Goal: Transaction & Acquisition: Purchase product/service

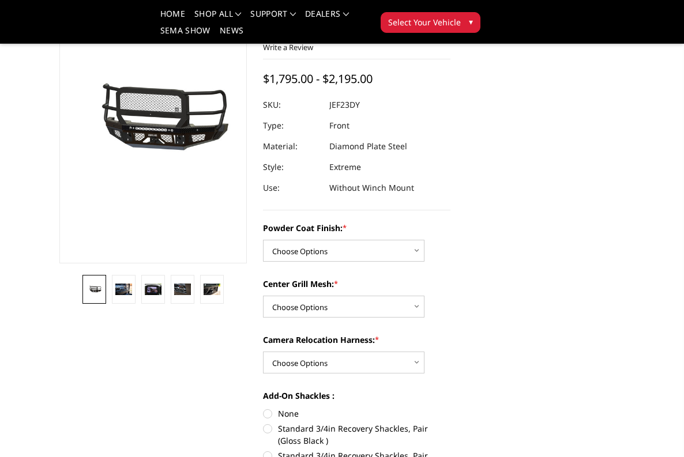
scroll to position [112, 0]
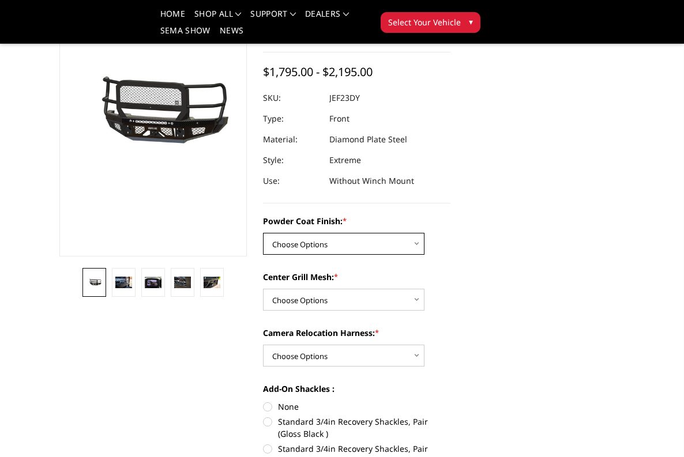
select select "3271"
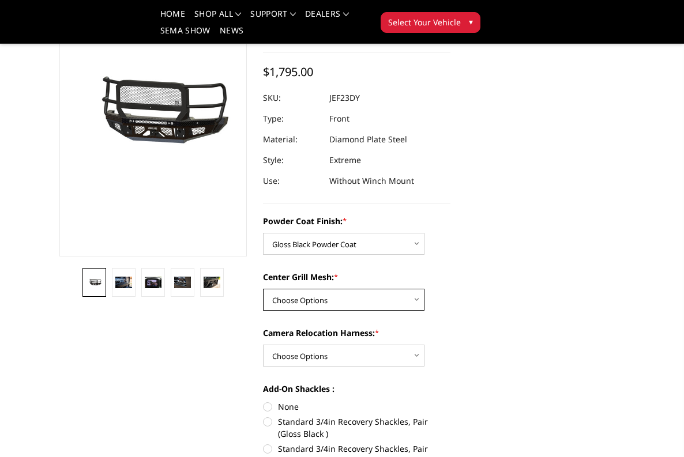
select select "3273"
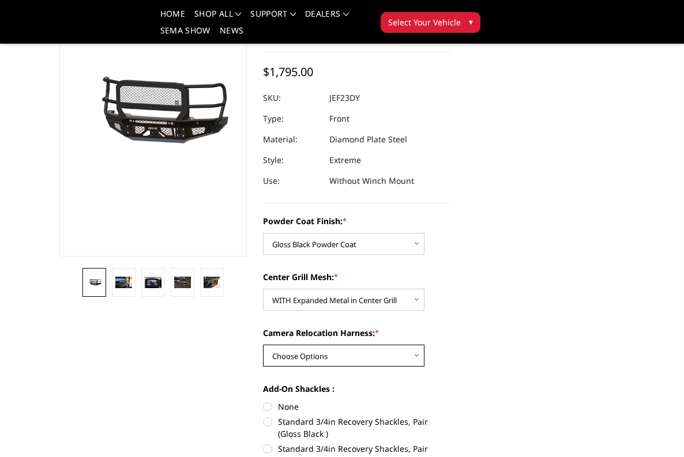
select select "3275"
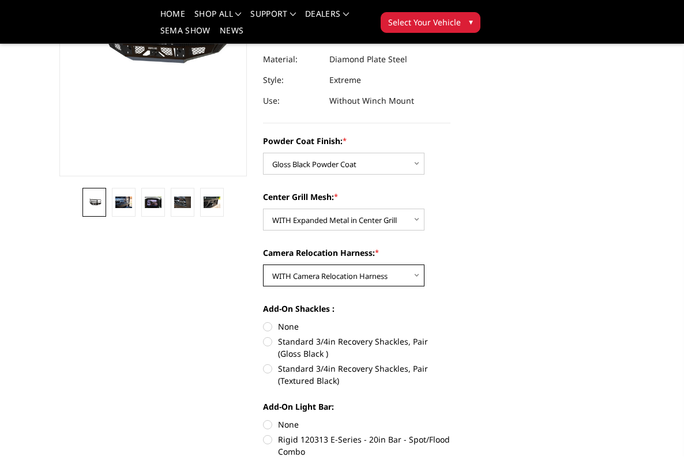
scroll to position [193, 0]
click at [265, 343] on label "Standard 3/4in Recovery Shackles, Pair (Gloss Black )" at bounding box center [356, 347] width 187 height 24
click at [450, 321] on input "Standard 3/4in Recovery Shackles, Pair (Gloss Black )" at bounding box center [450, 320] width 1 height 1
radio input "true"
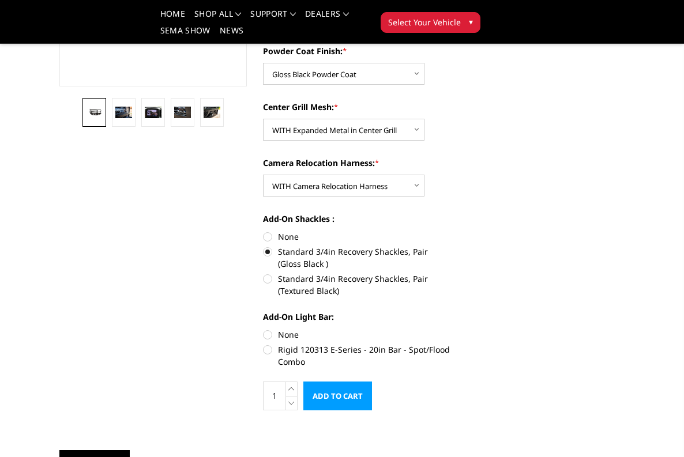
scroll to position [287, 0]
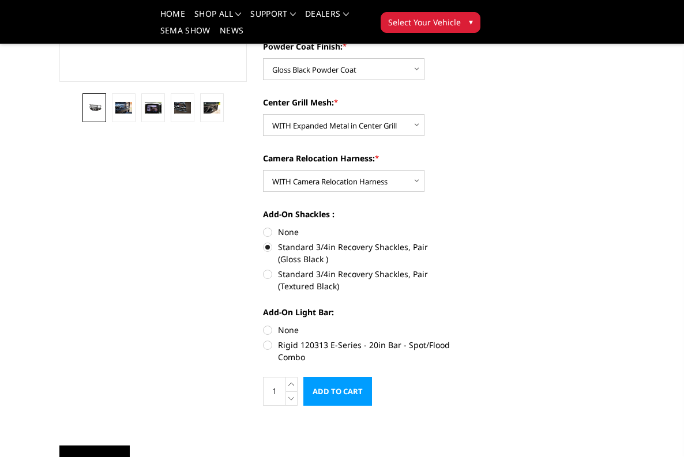
click at [266, 326] on label "None" at bounding box center [356, 330] width 187 height 12
click at [264, 325] on input "None" at bounding box center [263, 324] width 1 height 1
radio input "true"
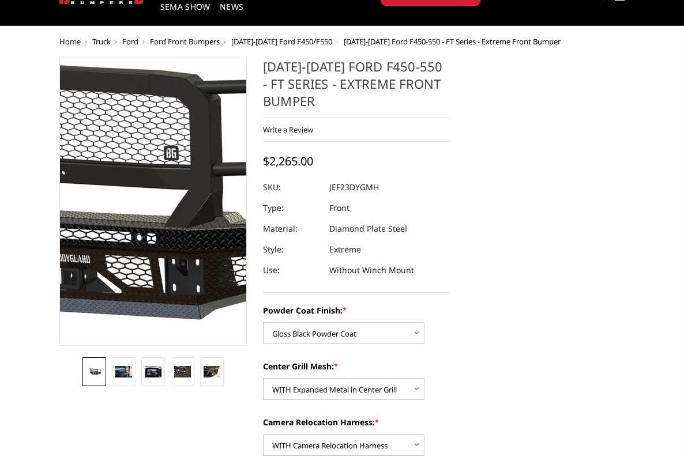
scroll to position [57, 0]
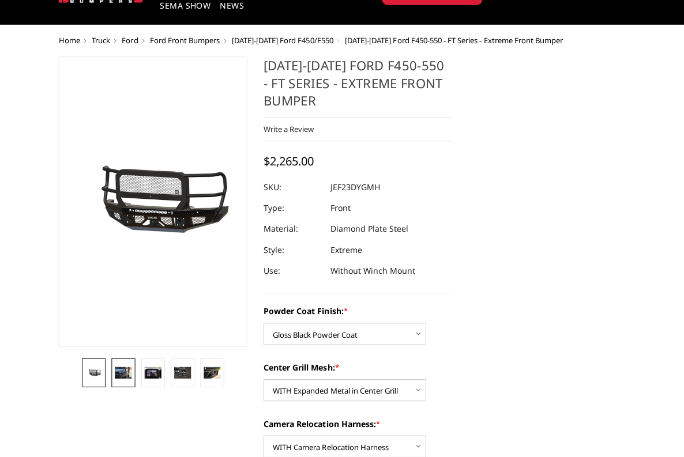
click at [116, 367] on img at bounding box center [123, 372] width 17 height 11
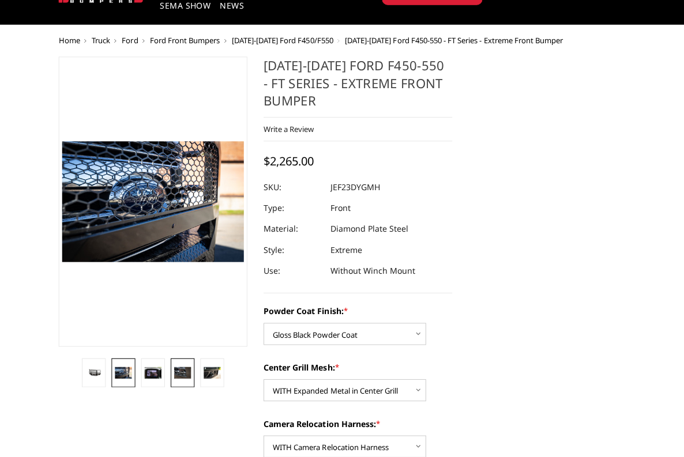
click at [179, 372] on img at bounding box center [182, 372] width 17 height 11
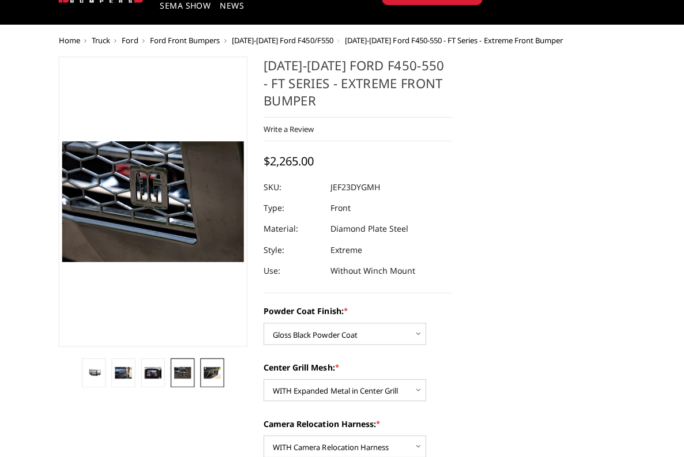
click at [212, 374] on img at bounding box center [212, 372] width 17 height 11
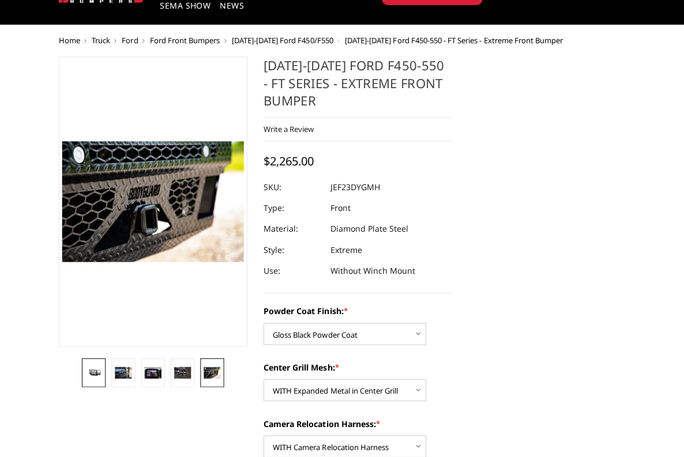
click at [95, 369] on img at bounding box center [94, 373] width 17 height 8
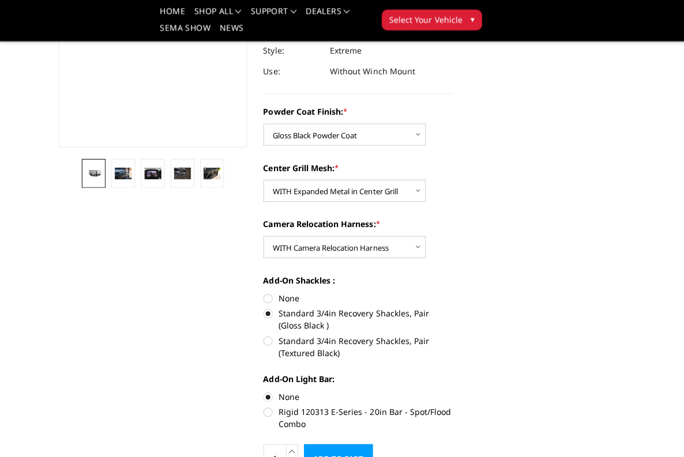
scroll to position [225, 0]
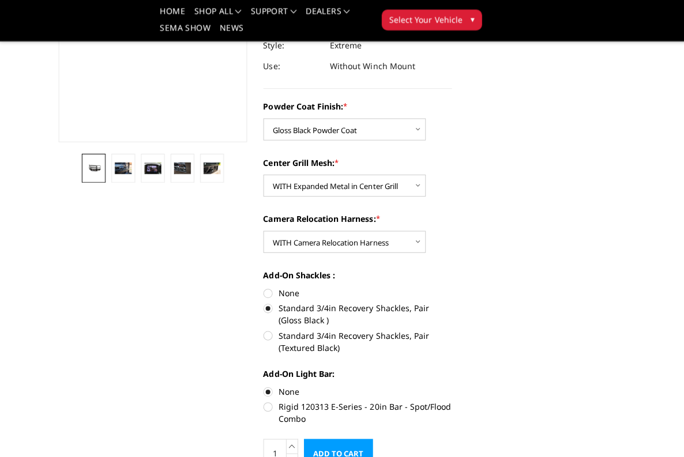
click at [266, 292] on label "None" at bounding box center [356, 294] width 187 height 12
click at [264, 289] on input "None" at bounding box center [263, 288] width 1 height 1
radio input "true"
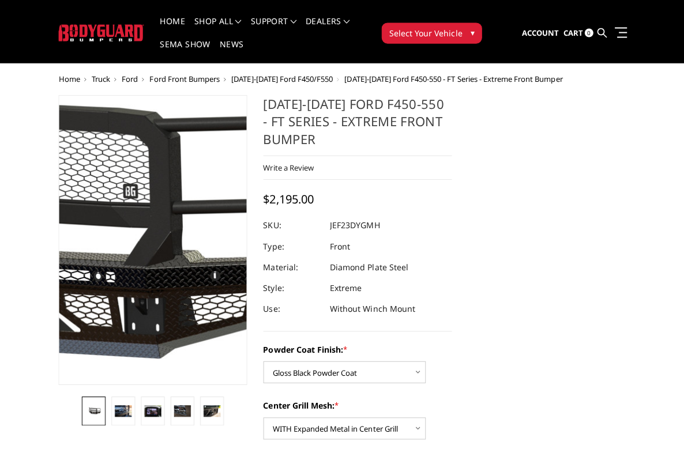
scroll to position [19, 0]
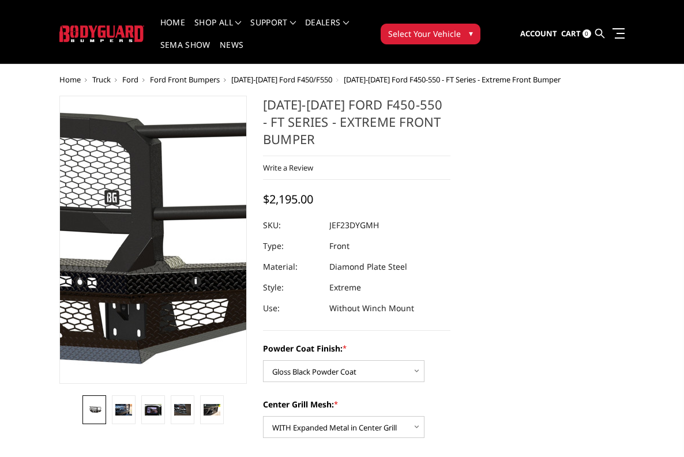
click at [200, 251] on img at bounding box center [15, 238] width 738 height 346
